Goal: Task Accomplishment & Management: Manage account settings

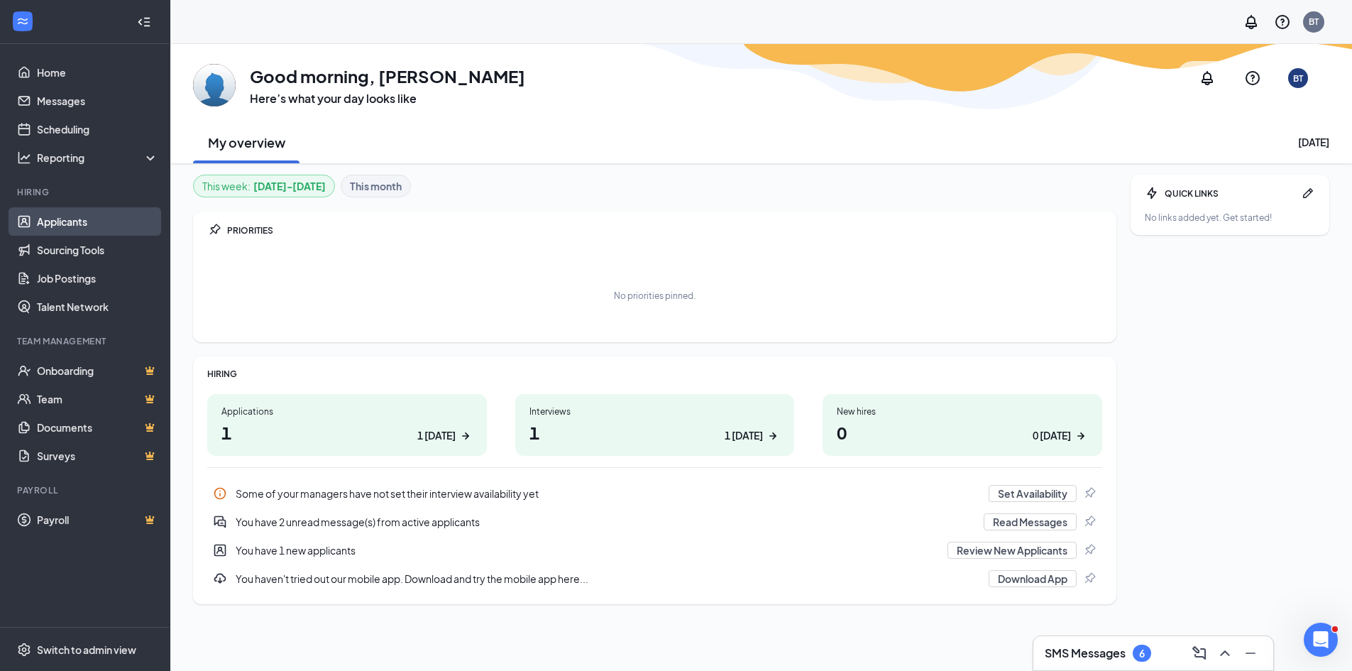
click at [59, 226] on link "Applicants" at bounding box center [97, 221] width 121 height 28
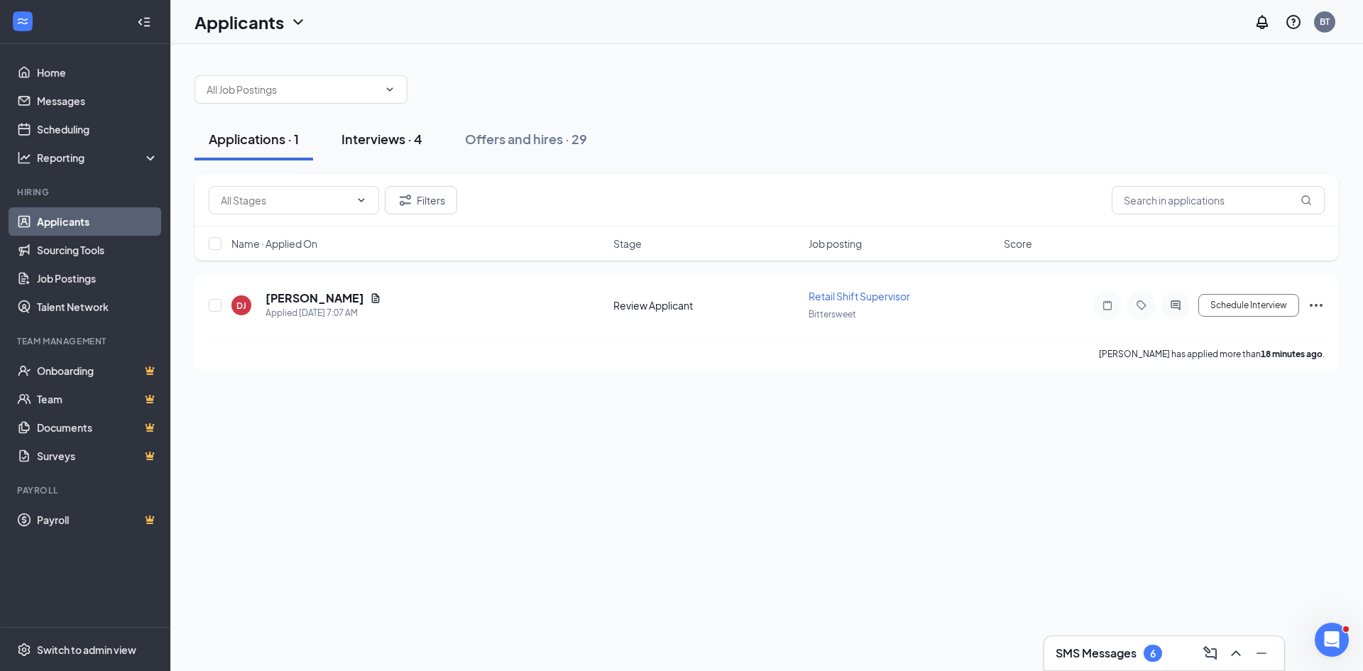
click at [402, 143] on div "Interviews · 4" at bounding box center [381, 139] width 81 height 18
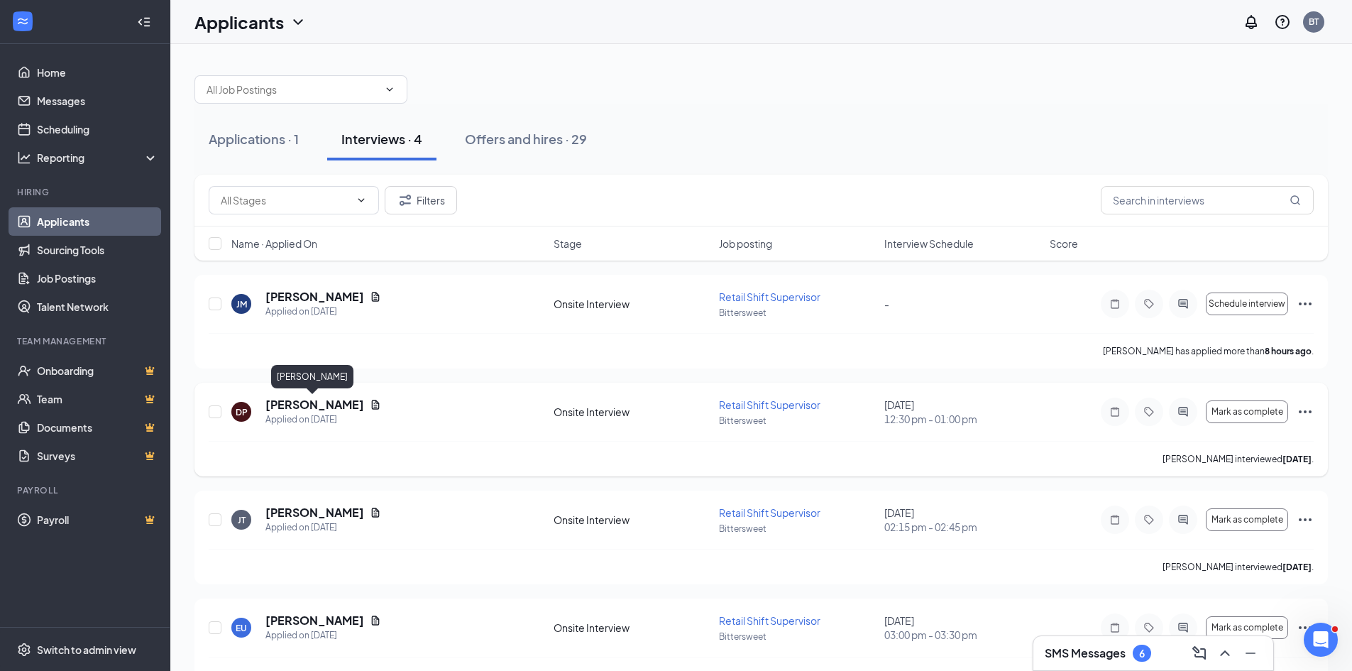
click at [317, 401] on h5 "Danielle Pinney" at bounding box center [314, 405] width 99 height 16
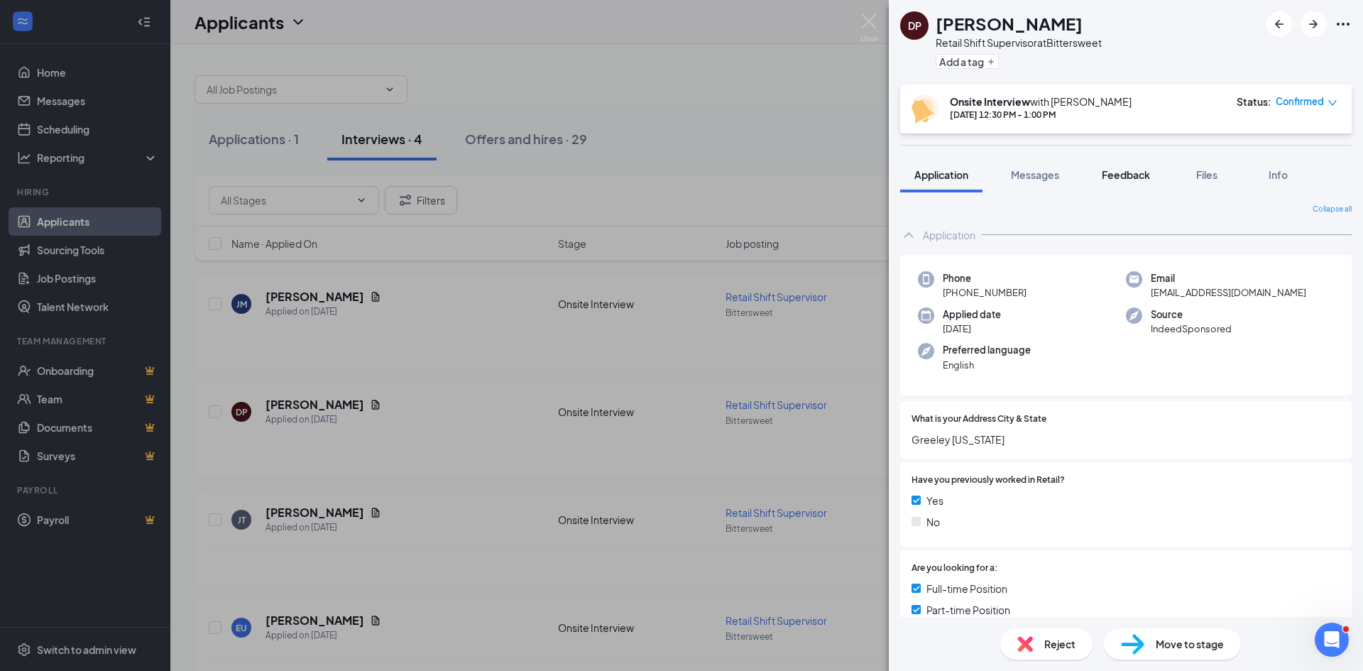
click at [1134, 179] on span "Feedback" at bounding box center [1126, 174] width 48 height 13
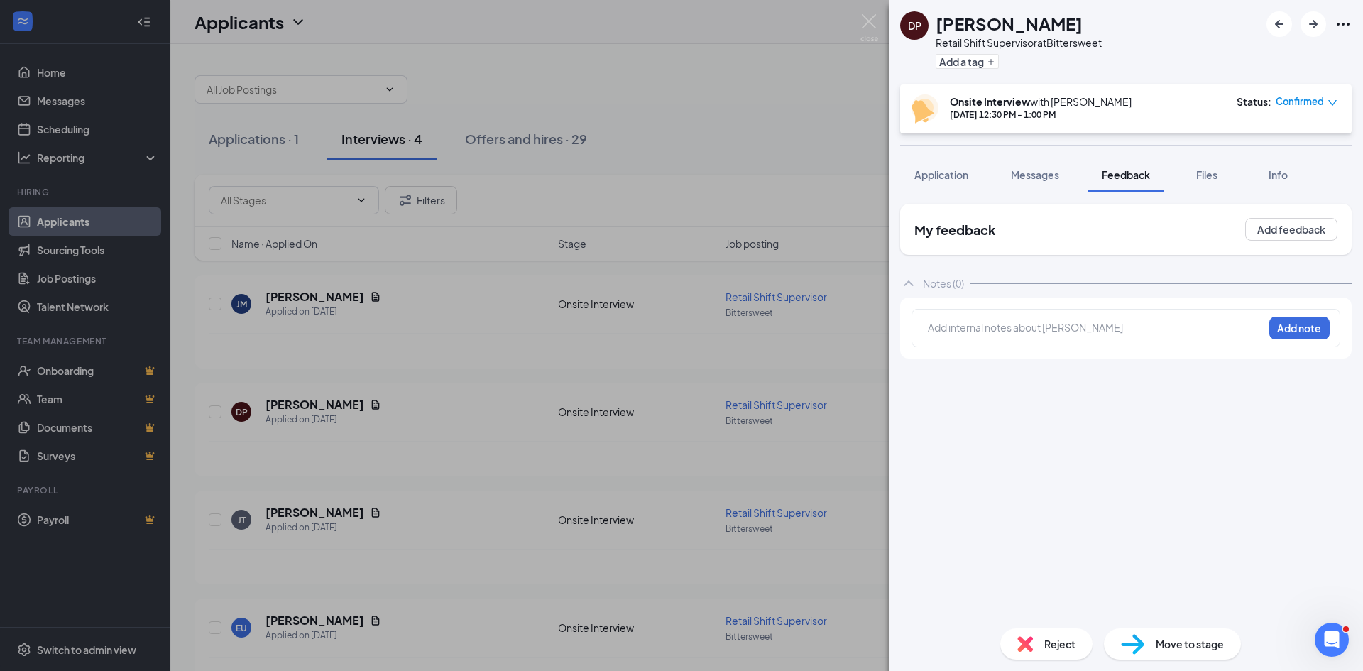
click at [951, 334] on div at bounding box center [1095, 327] width 334 height 15
click at [1309, 327] on button "Add note" at bounding box center [1299, 328] width 60 height 23
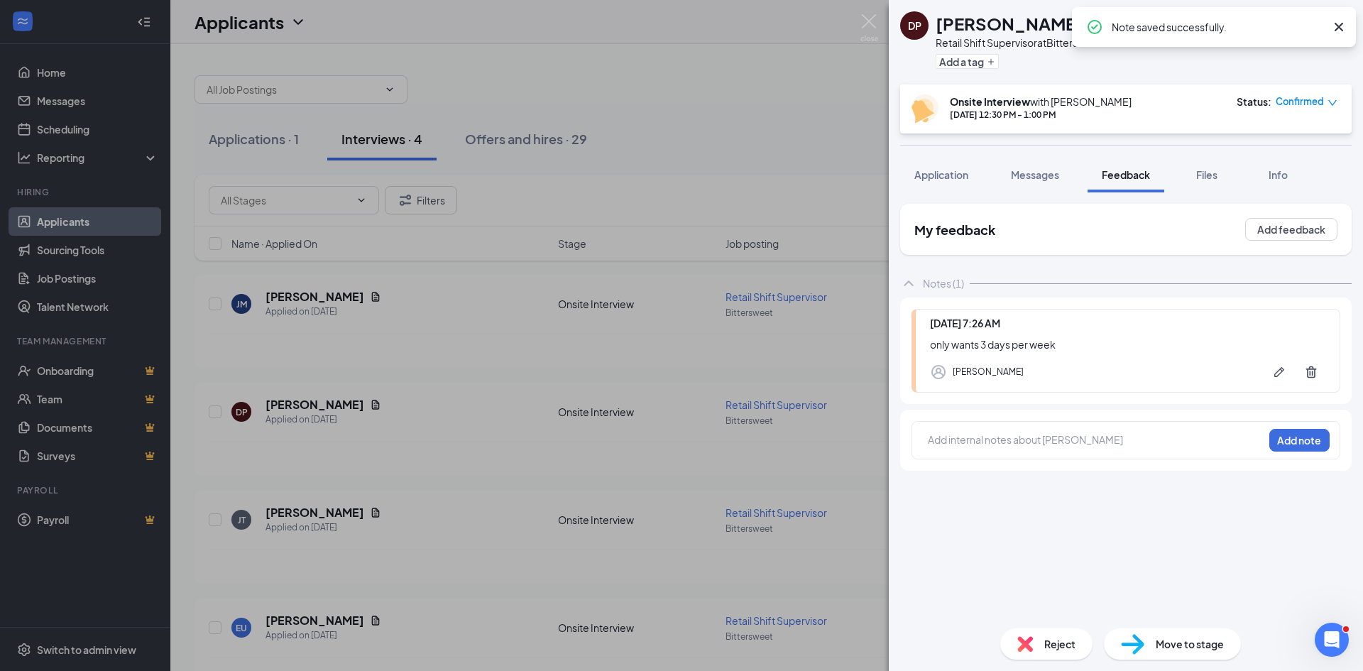
click at [1055, 647] on span "Reject" at bounding box center [1059, 644] width 31 height 16
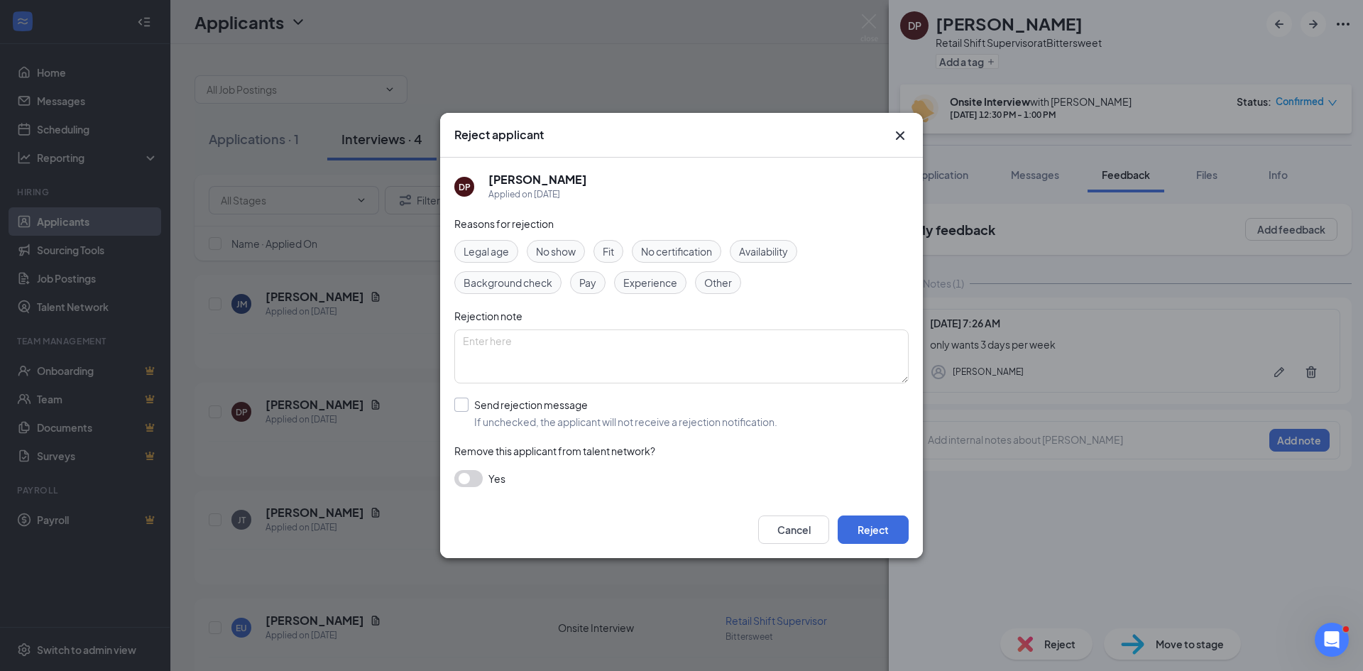
click at [468, 402] on input "Send rejection message If unchecked, the applicant will not receive a rejection…" at bounding box center [615, 412] width 323 height 31
checkbox input "true"
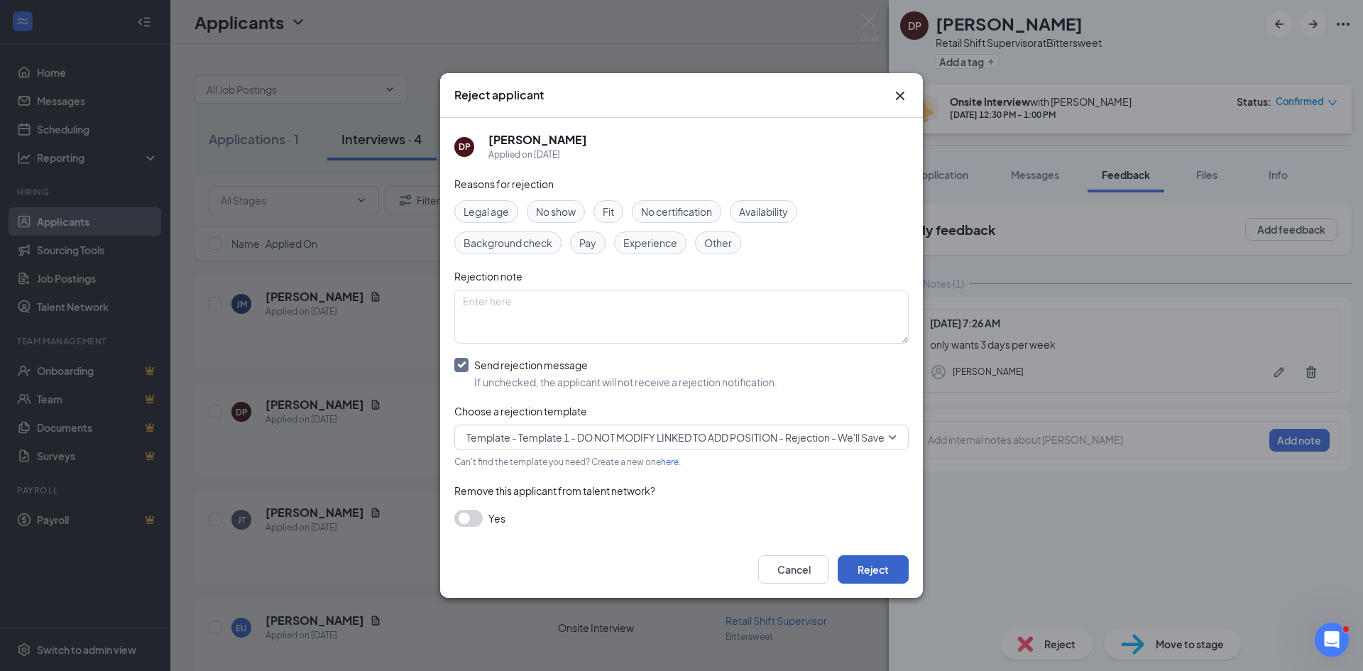
click at [886, 577] on button "Reject" at bounding box center [872, 569] width 71 height 28
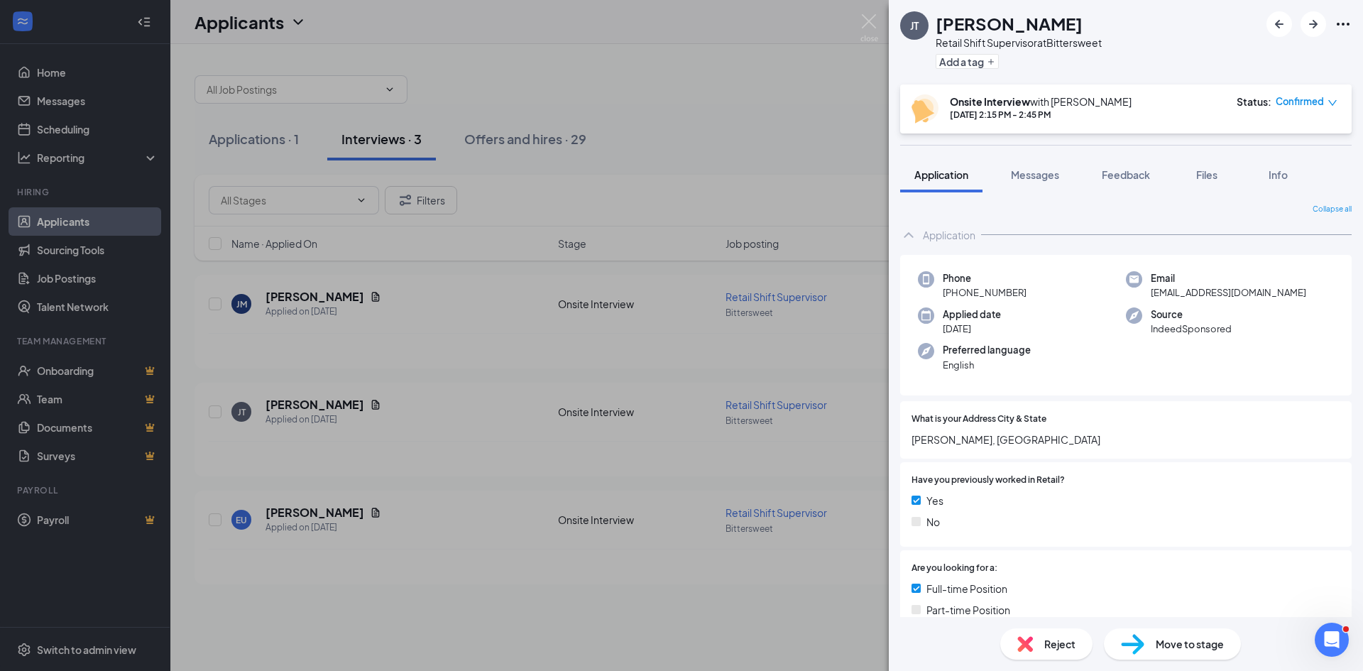
click at [606, 35] on div "JT Jessica Titmus Retail Shift Supervisor at Bittersweet Add a tag Onsite Inter…" at bounding box center [681, 335] width 1363 height 671
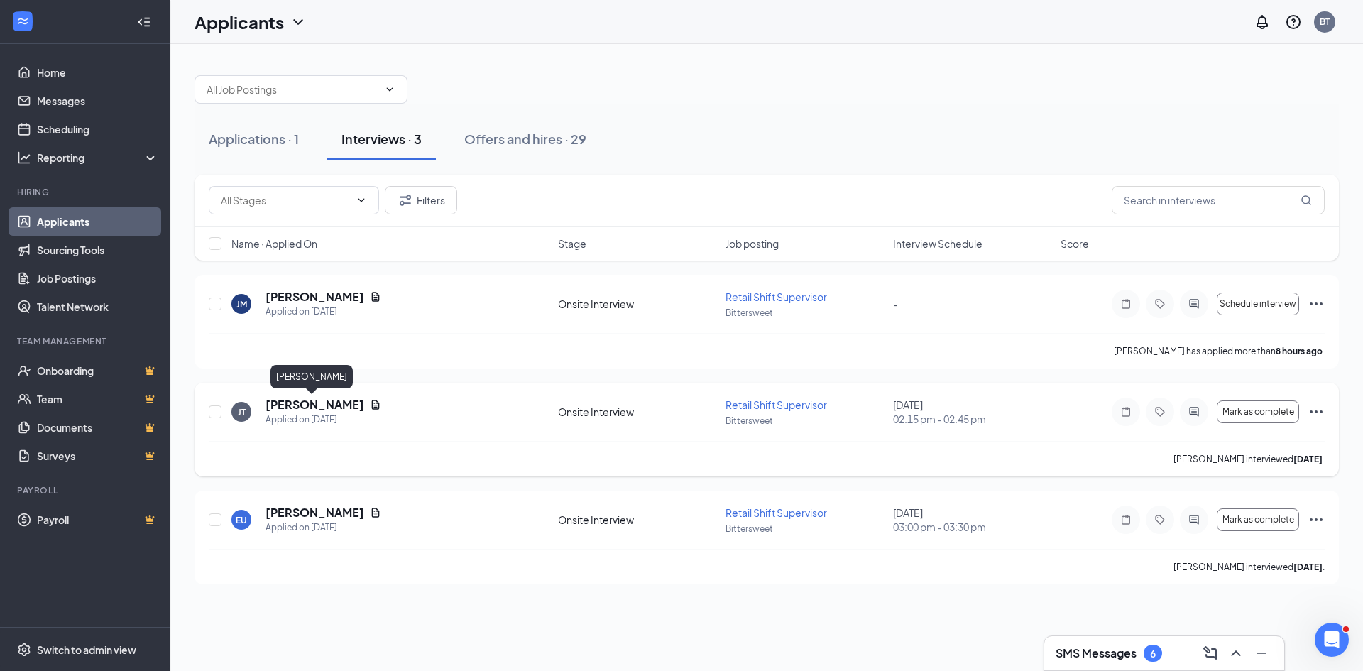
click at [307, 402] on h5 "Jessica Titmus" at bounding box center [314, 405] width 99 height 16
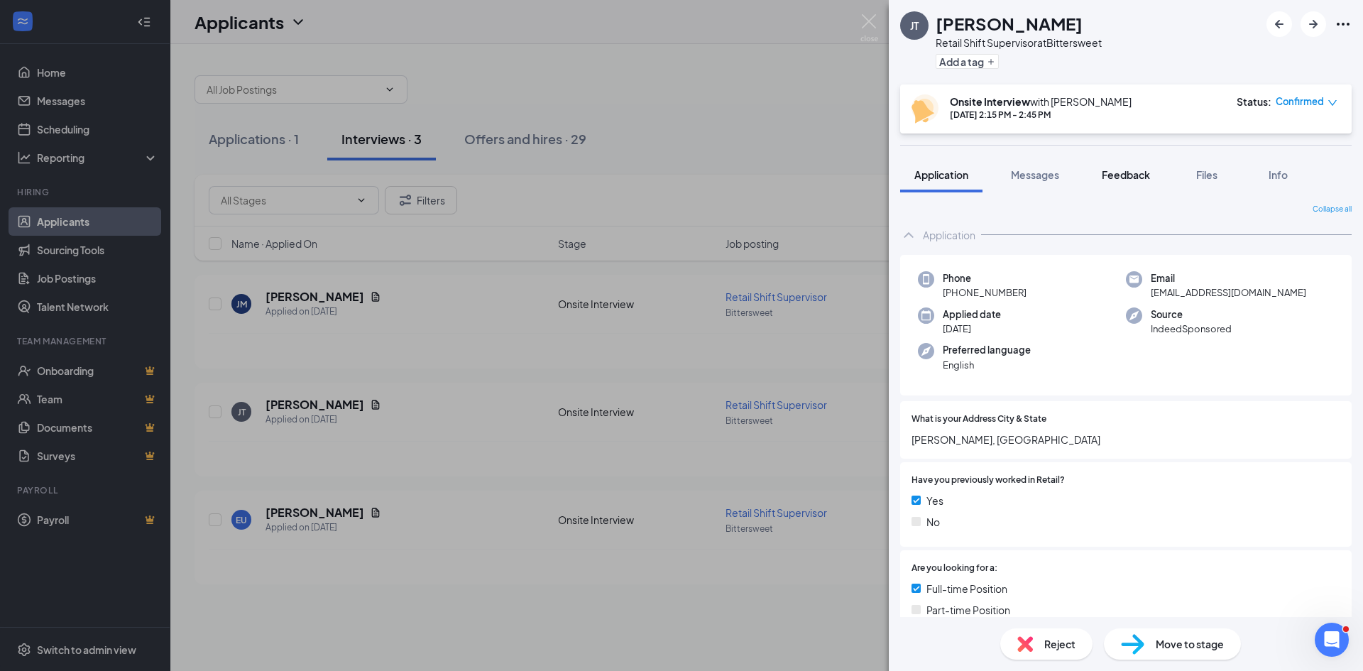
click at [1127, 171] on span "Feedback" at bounding box center [1126, 174] width 48 height 13
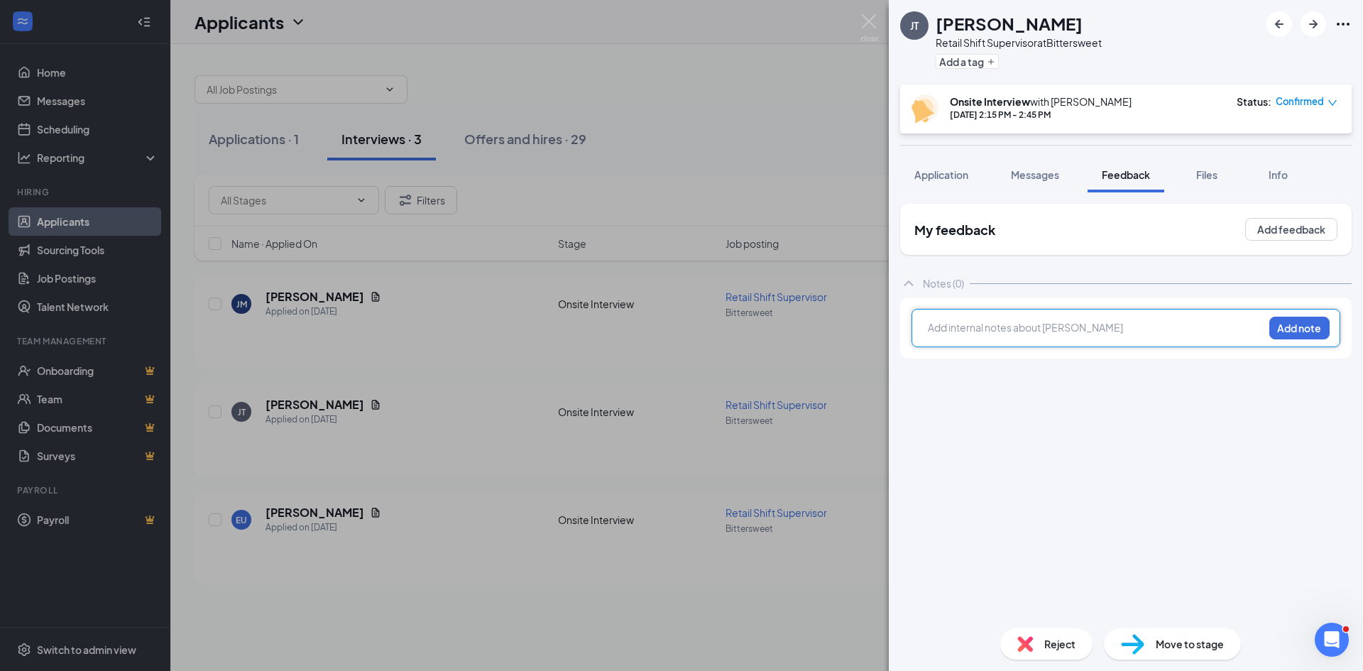
click at [971, 328] on div at bounding box center [1095, 327] width 334 height 15
click at [1297, 329] on button "Add note" at bounding box center [1299, 328] width 60 height 23
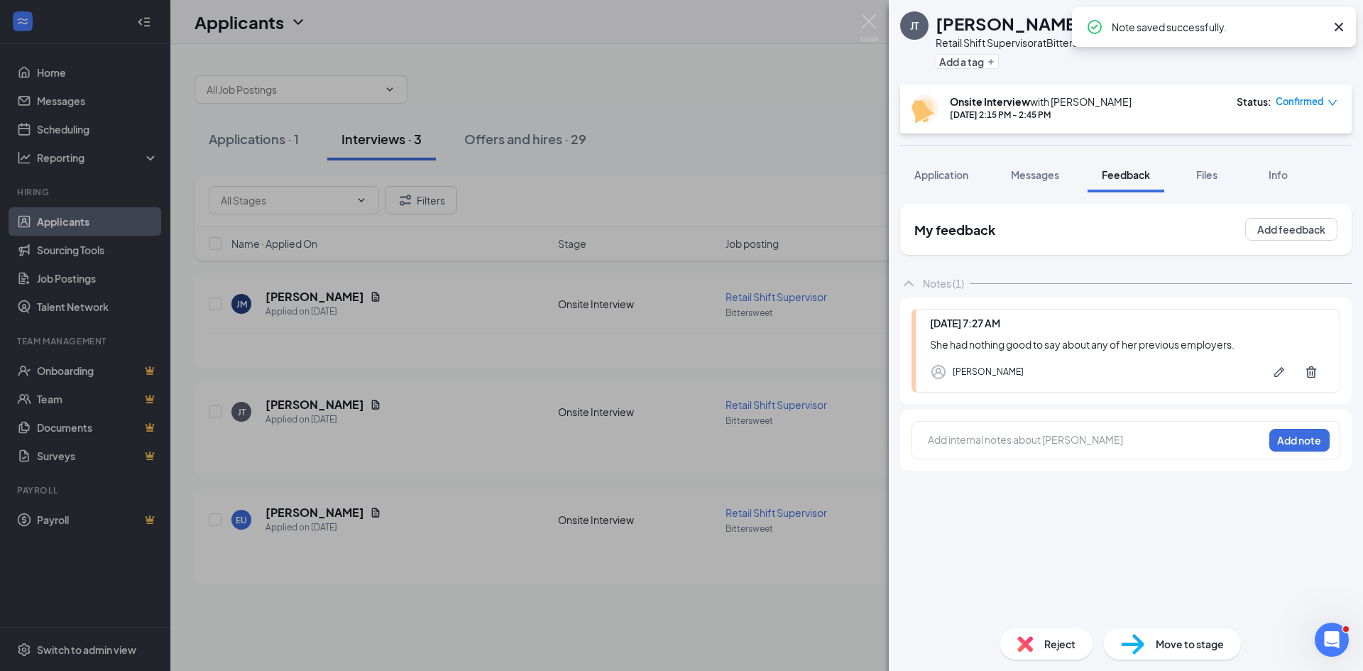
click at [1060, 647] on span "Reject" at bounding box center [1059, 644] width 31 height 16
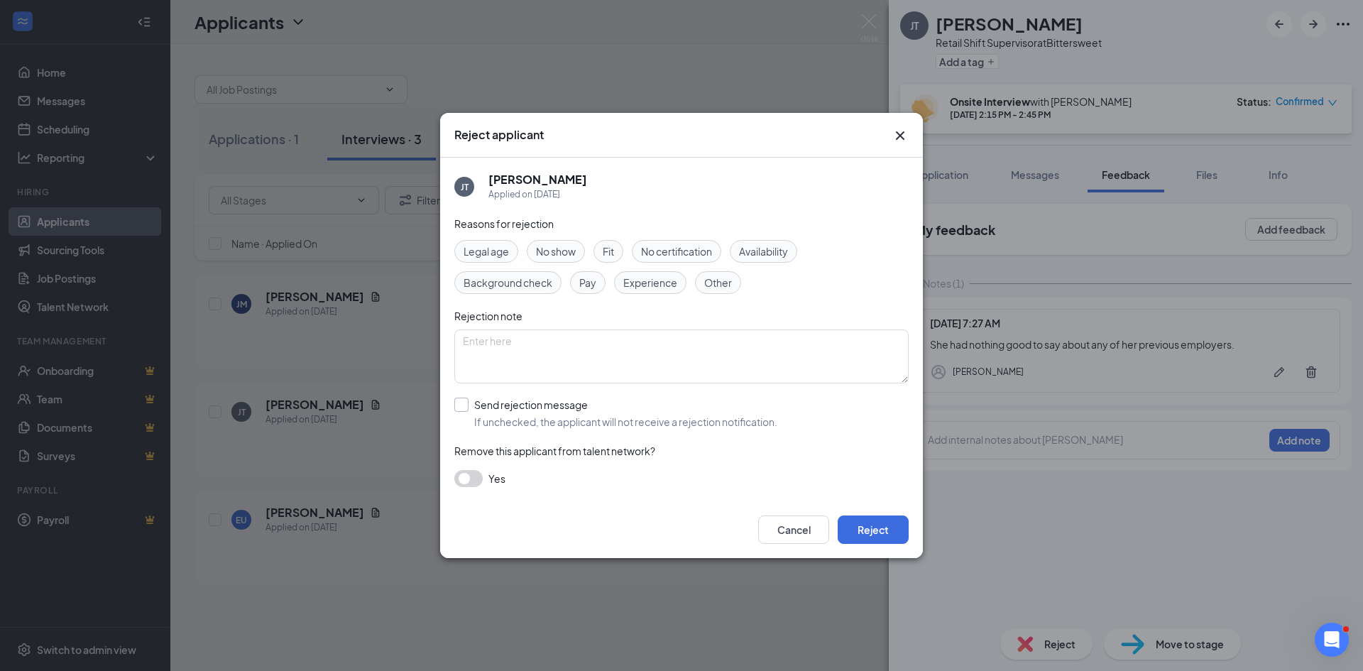
click at [459, 401] on input "Send rejection message If unchecked, the applicant will not receive a rejection…" at bounding box center [615, 412] width 323 height 31
checkbox input "true"
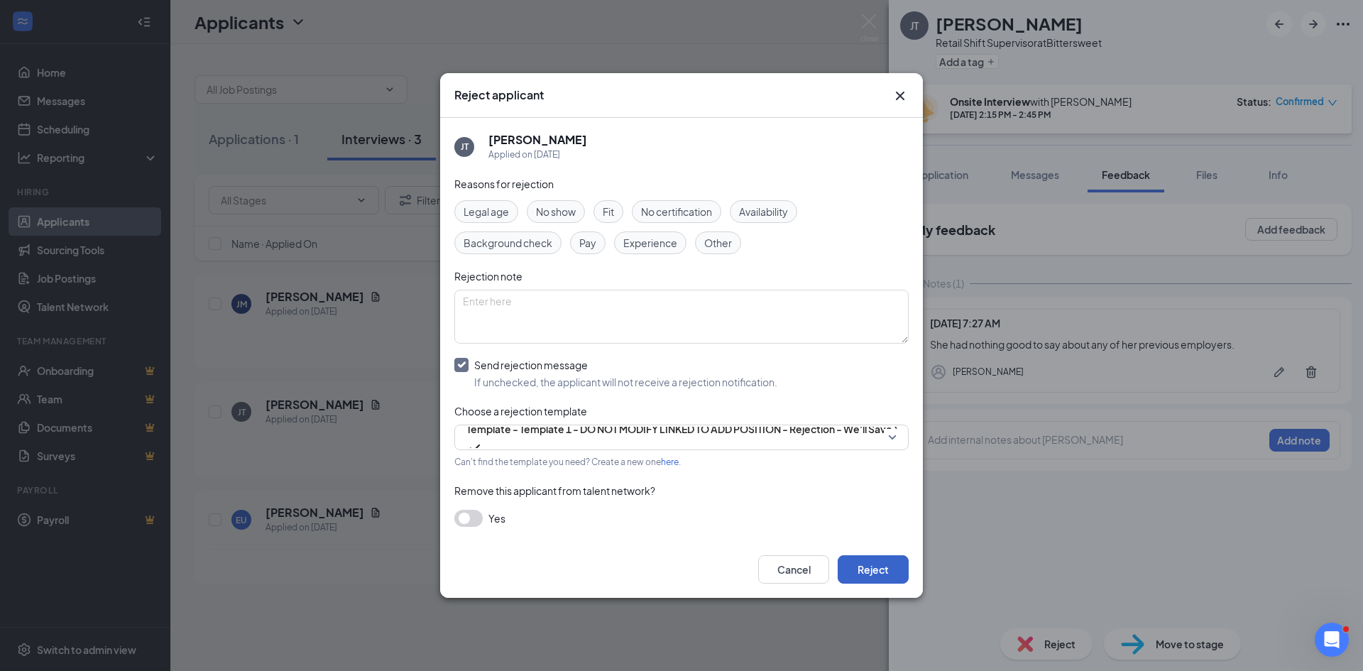
click at [863, 574] on button "Reject" at bounding box center [872, 569] width 71 height 28
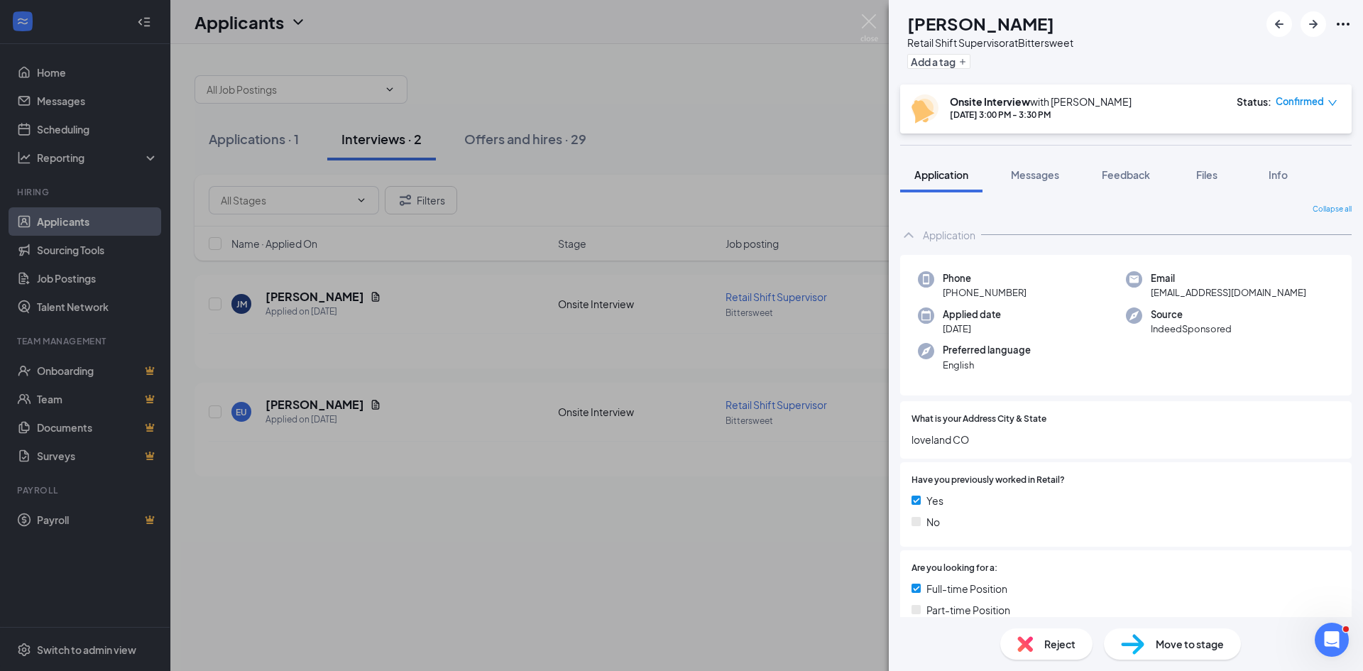
click at [621, 60] on div "EU Erkan Uzunkaya Retail Shift Supervisor at Bittersweet Add a tag Onsite Inter…" at bounding box center [681, 335] width 1363 height 671
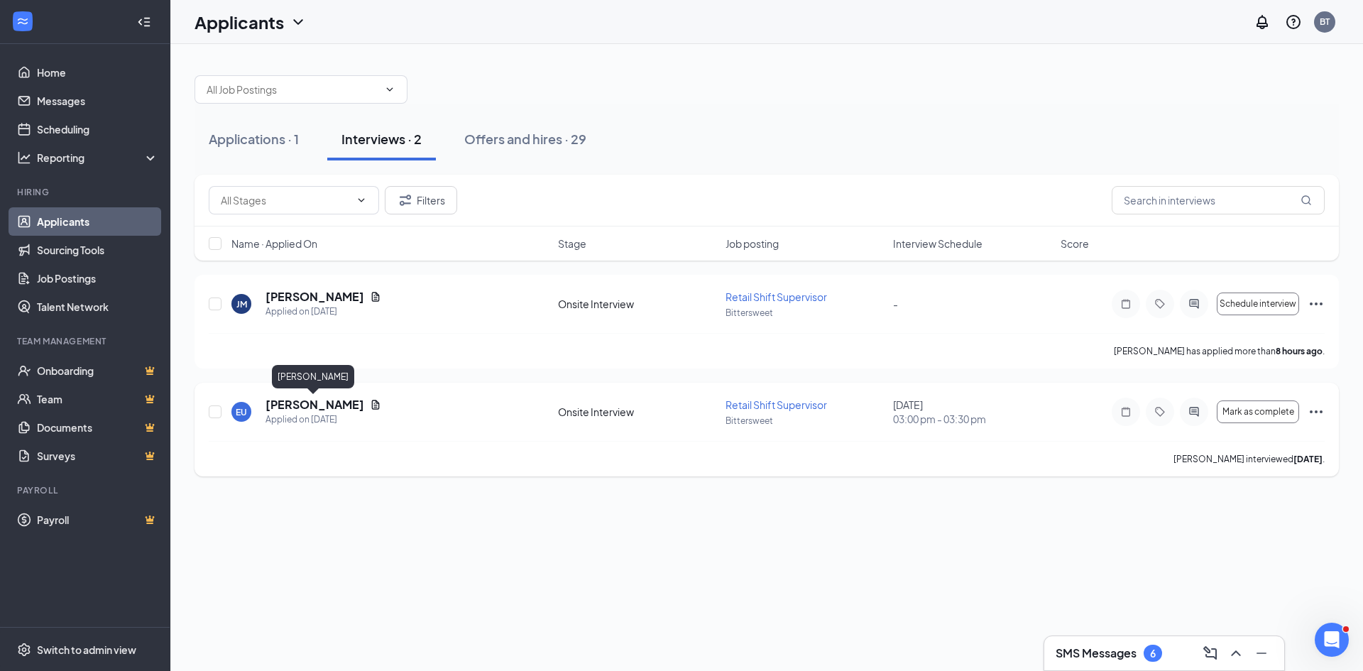
click at [334, 409] on h5 "Erkan Uzunkaya" at bounding box center [314, 405] width 99 height 16
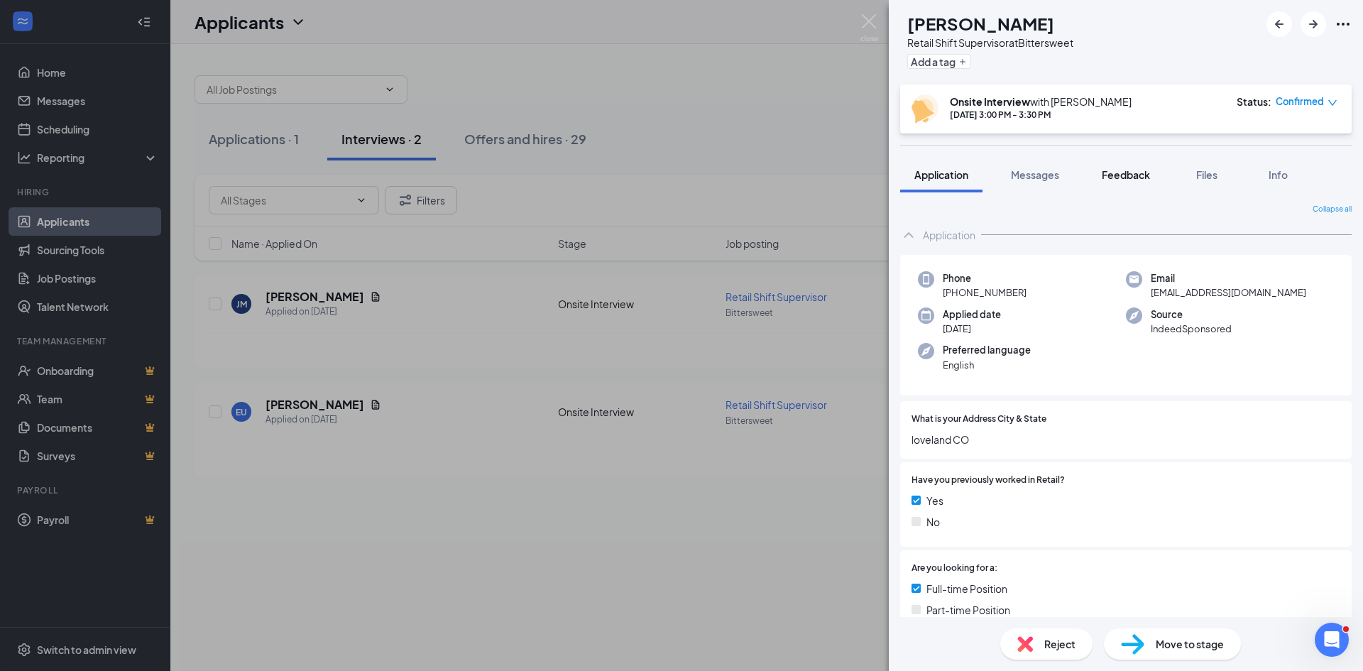
click at [1124, 172] on span "Feedback" at bounding box center [1126, 174] width 48 height 13
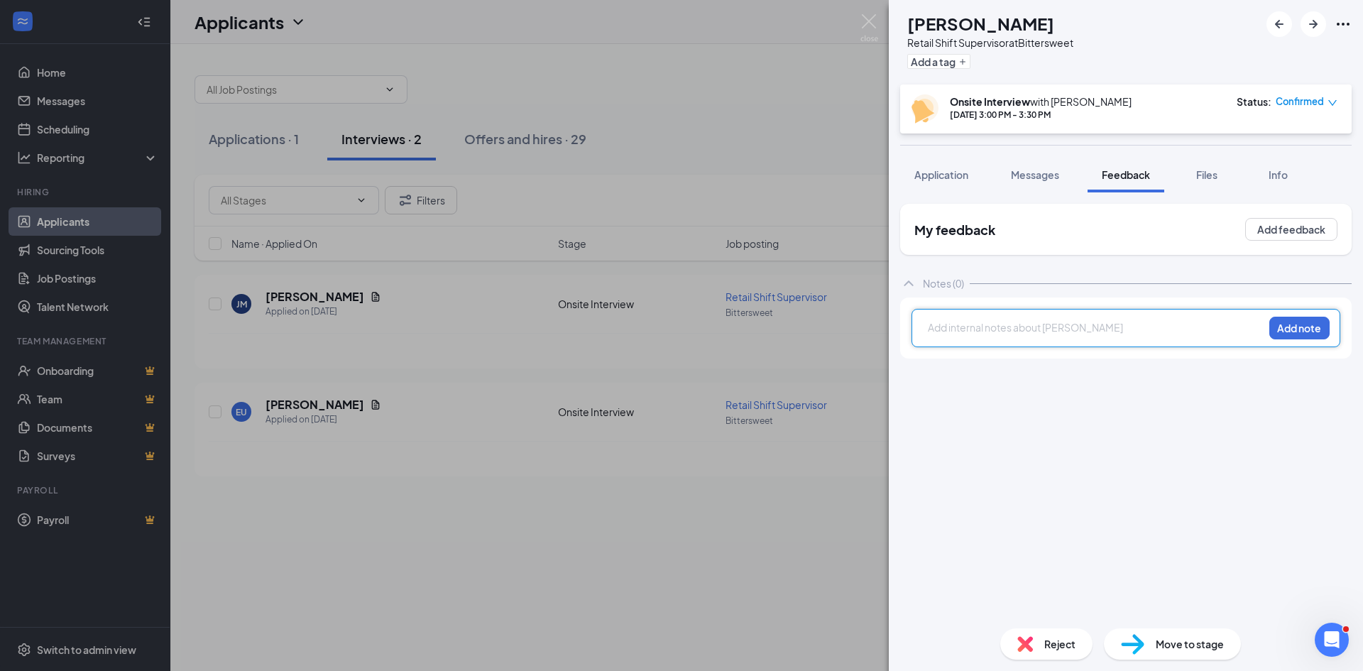
click at [945, 329] on div at bounding box center [1095, 327] width 334 height 15
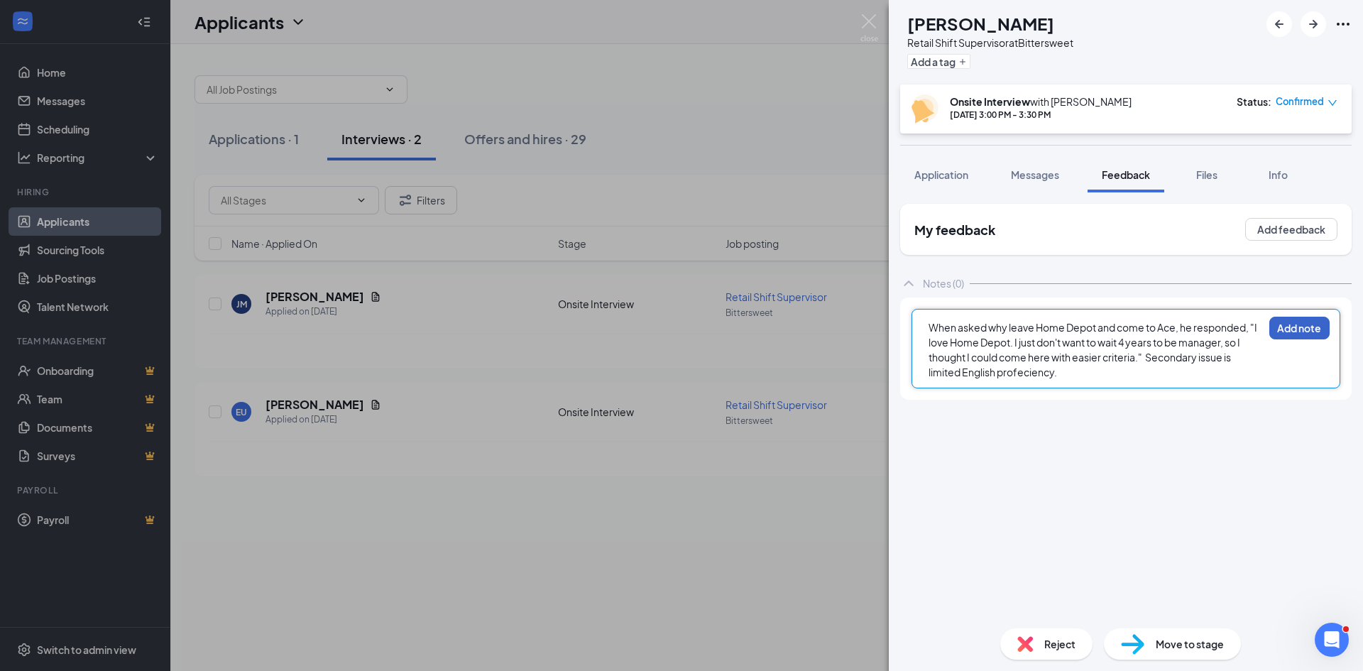
click at [1294, 334] on button "Add note" at bounding box center [1299, 328] width 60 height 23
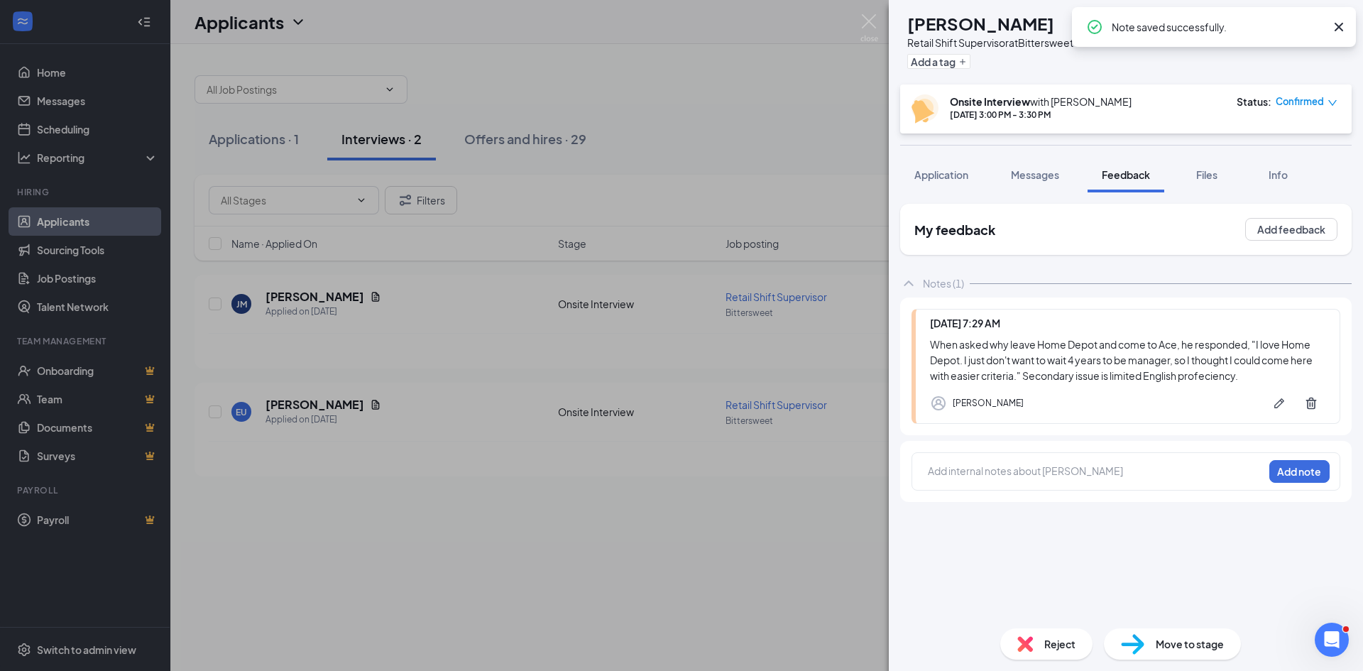
click at [1055, 653] on div "Reject" at bounding box center [1046, 643] width 92 height 31
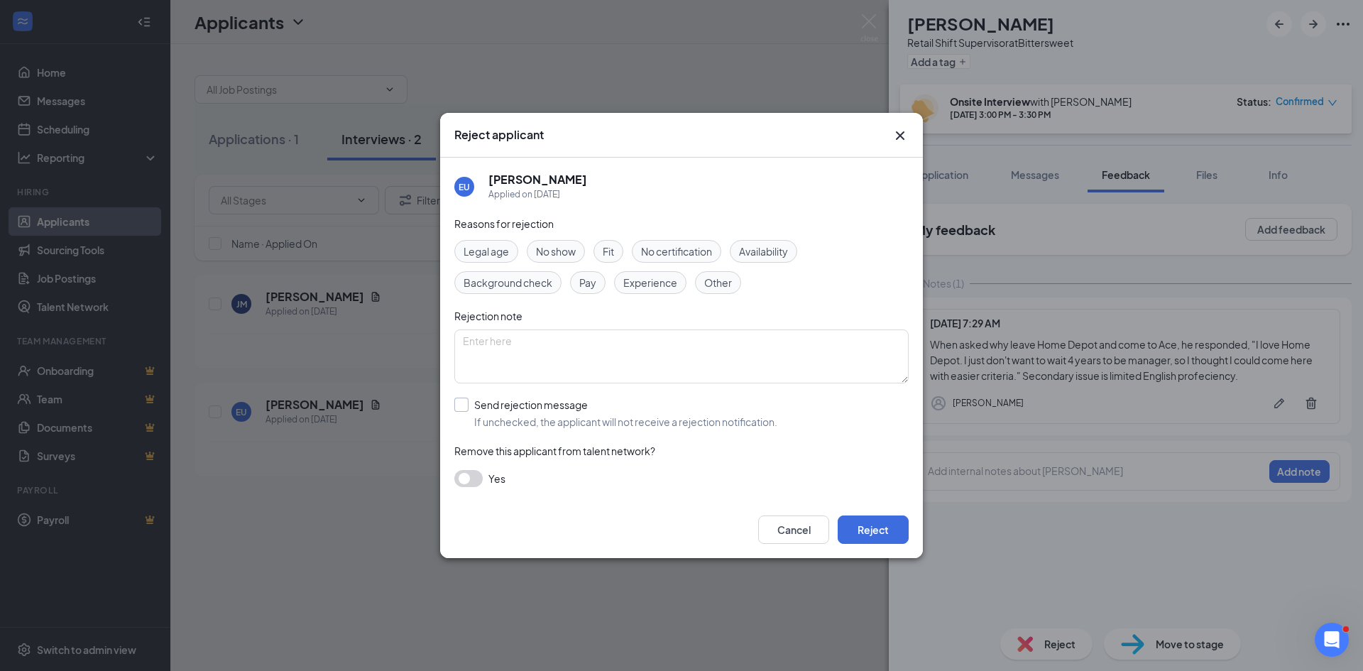
click at [465, 403] on input "Send rejection message If unchecked, the applicant will not receive a rejection…" at bounding box center [615, 412] width 323 height 31
checkbox input "true"
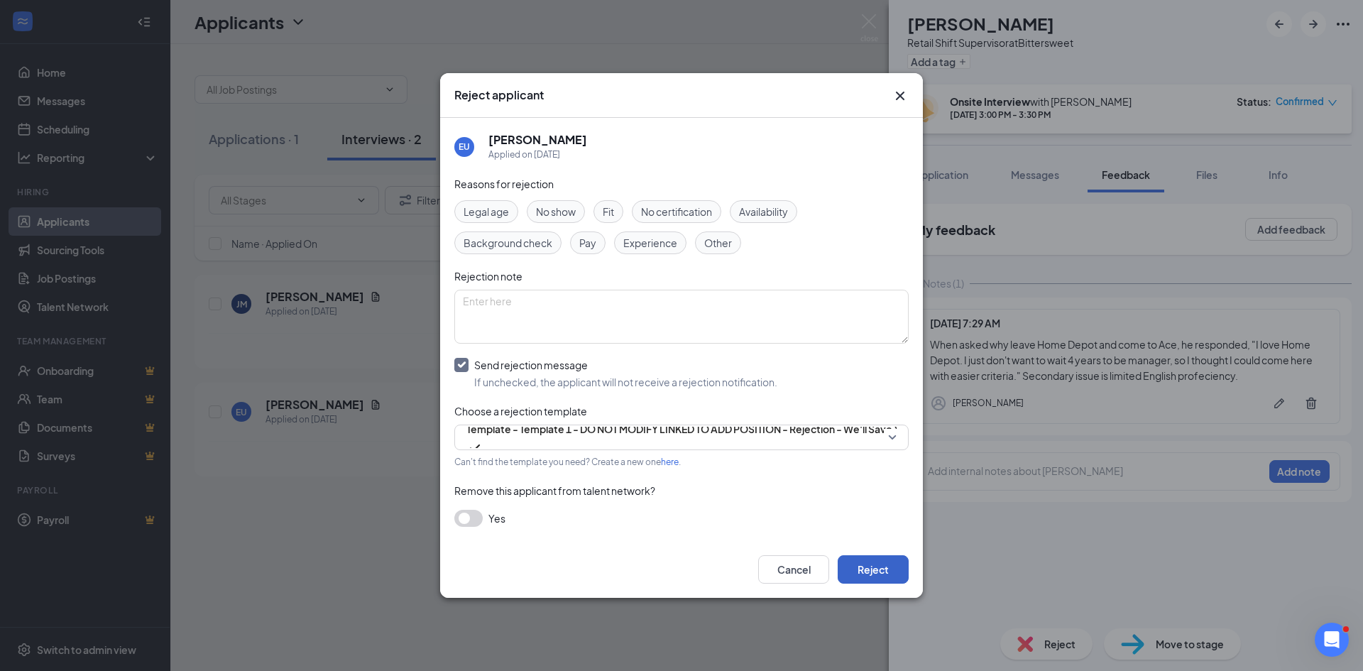
click at [859, 568] on button "Reject" at bounding box center [872, 569] width 71 height 28
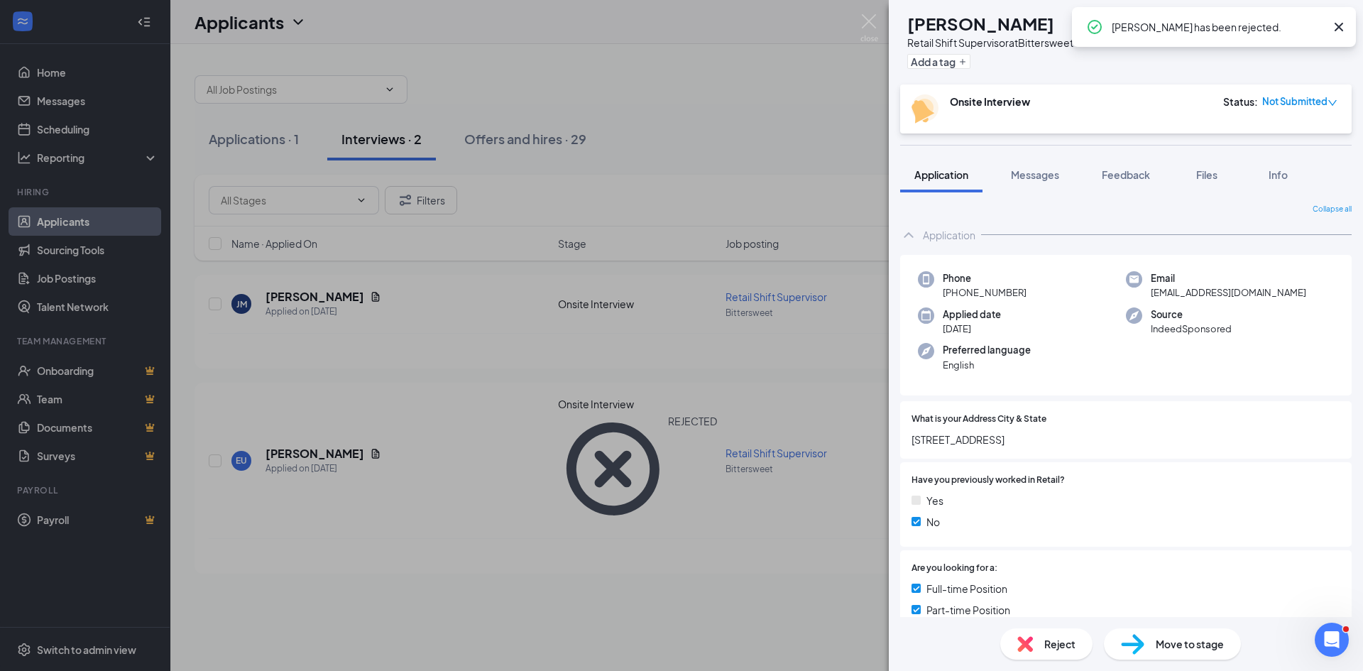
click at [640, 30] on div "JM Jayden Marzahl Retail Shift Supervisor at Bittersweet Add a tag Onsite Inter…" at bounding box center [681, 335] width 1363 height 671
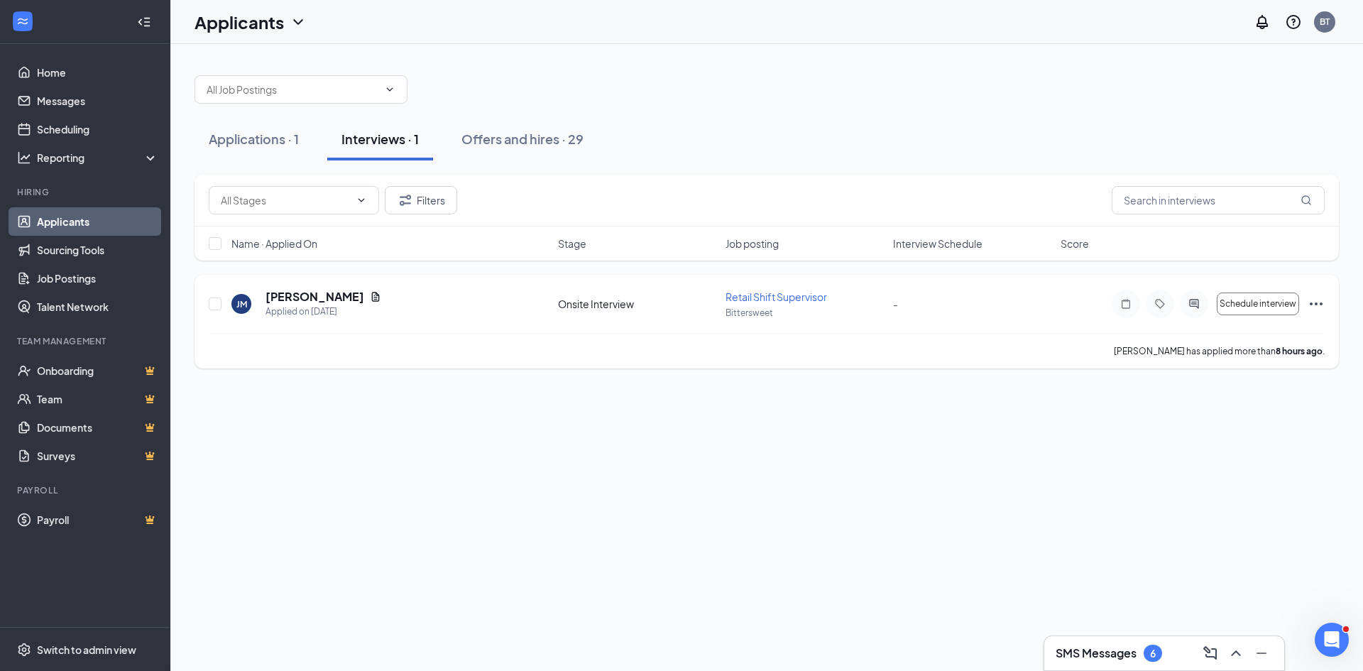
click at [762, 298] on span "Retail Shift Supervisor" at bounding box center [775, 296] width 101 height 13
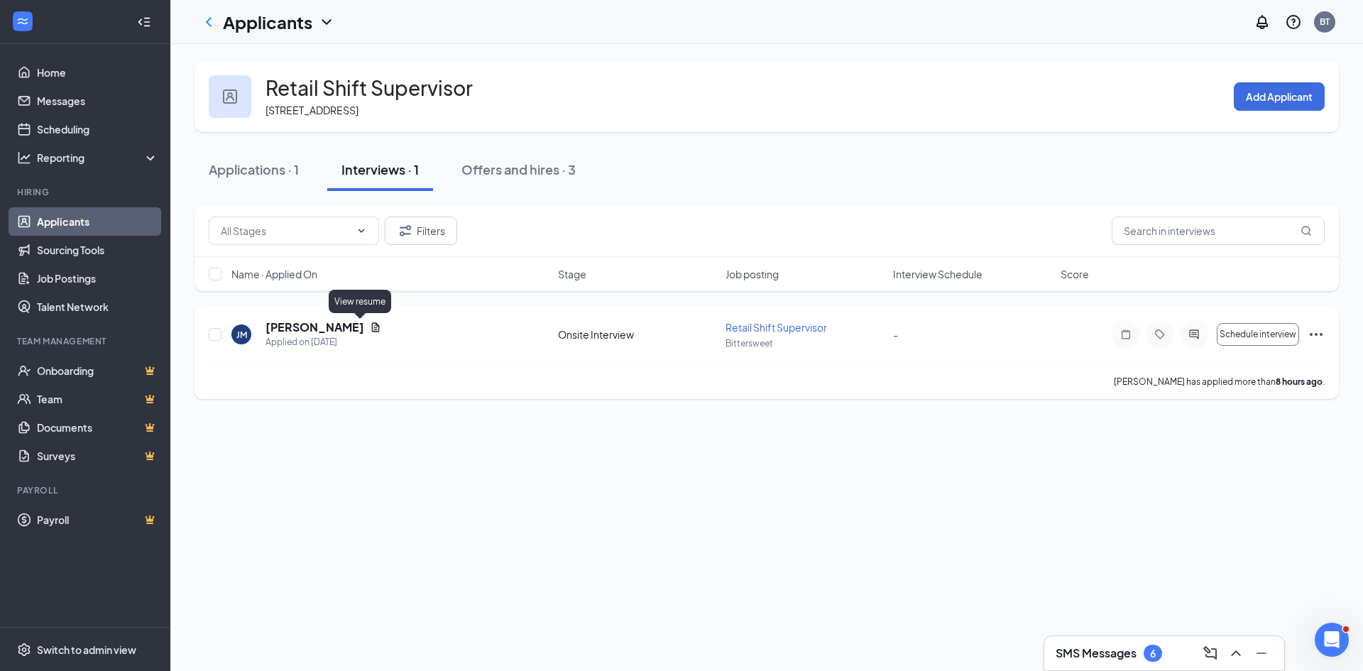
click at [370, 326] on icon "Document" at bounding box center [375, 327] width 11 height 11
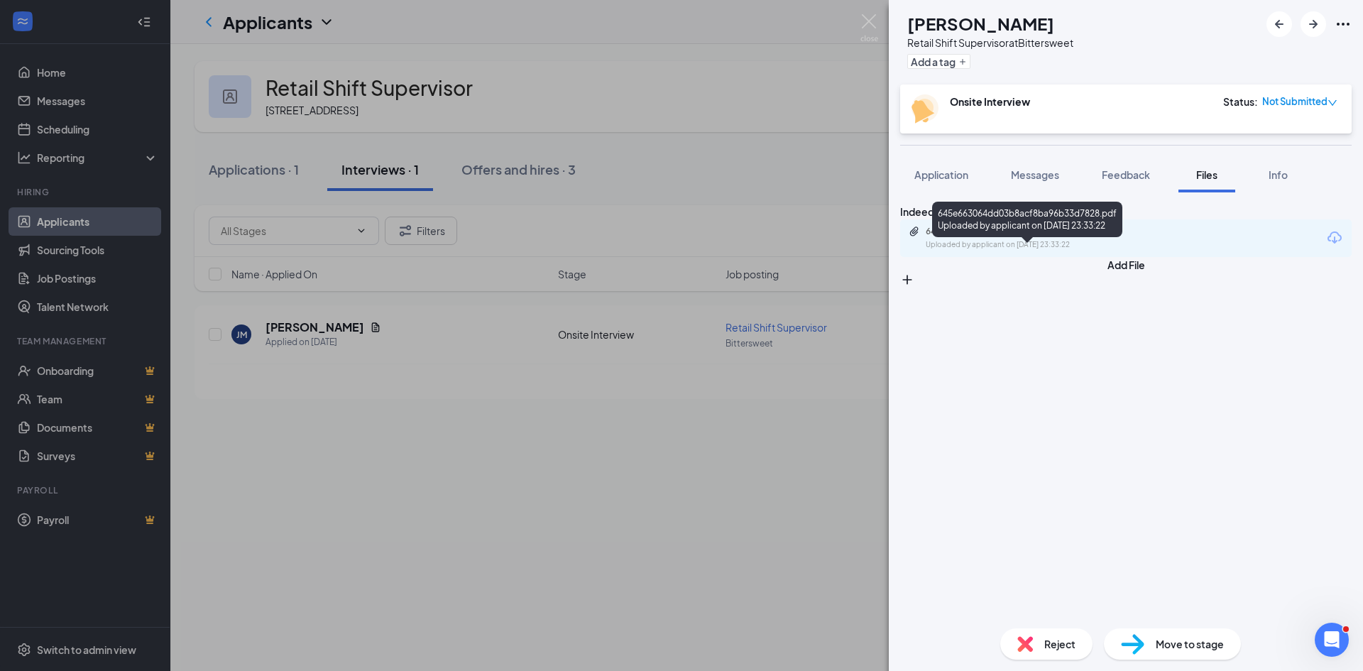
click at [1070, 237] on div "645e663064dd03b8acf8ba96b33d7828.pdf" at bounding box center [1024, 231] width 199 height 11
